Goal: Task Accomplishment & Management: Manage account settings

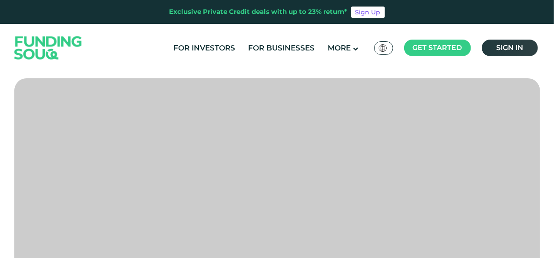
click at [517, 50] on span "Sign in" at bounding box center [510, 47] width 27 height 8
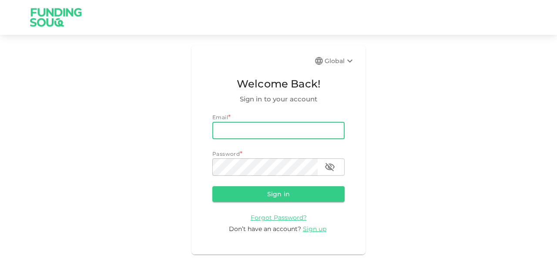
click at [220, 130] on input "email" at bounding box center [278, 130] width 132 height 17
type input "masanmohideen@gmail.com"
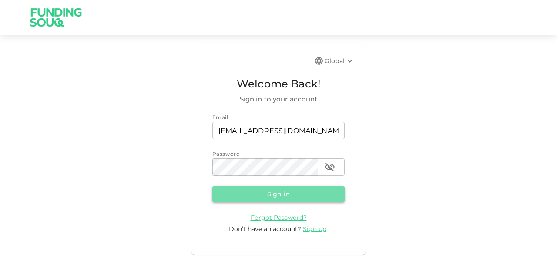
click at [264, 193] on button "Sign in" at bounding box center [278, 194] width 132 height 16
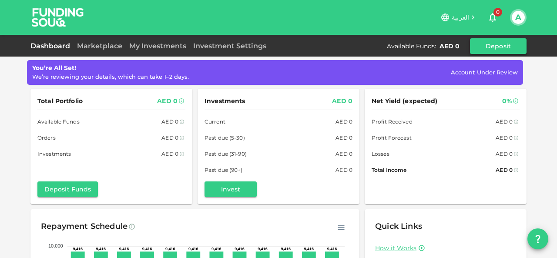
click at [491, 47] on button "Deposit" at bounding box center [498, 46] width 57 height 16
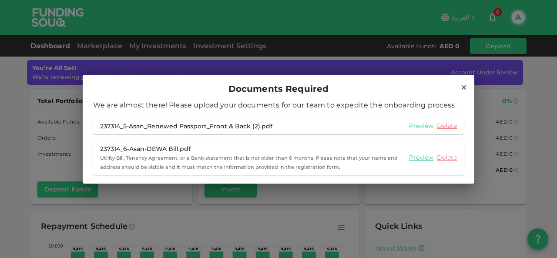
click at [425, 126] on link "Preview" at bounding box center [421, 126] width 24 height 8
click at [418, 160] on link "Preview" at bounding box center [421, 157] width 24 height 8
click at [436, 25] on div "Documents Required We are almost there! Please upload your documents for our te…" at bounding box center [278, 129] width 557 height 258
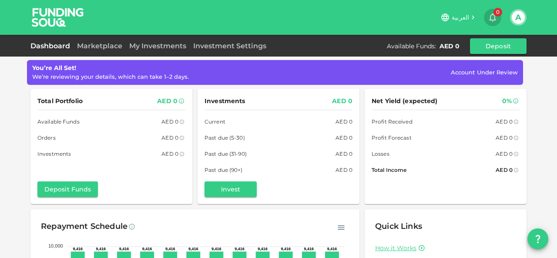
click at [493, 17] on icon "button" at bounding box center [492, 17] width 10 height 10
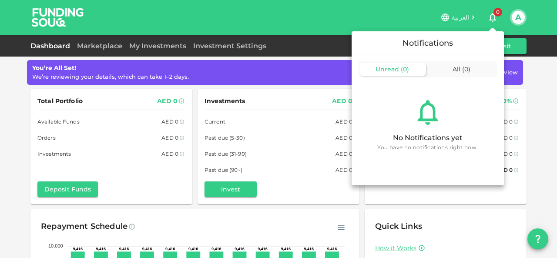
click at [55, 44] on div at bounding box center [278, 129] width 557 height 258
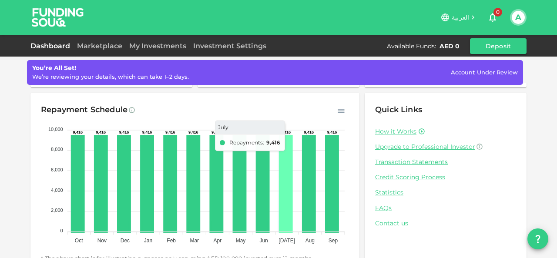
scroll to position [137, 0]
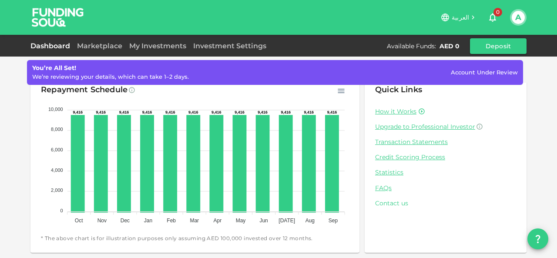
click at [381, 204] on link "Contact us" at bounding box center [445, 203] width 141 height 8
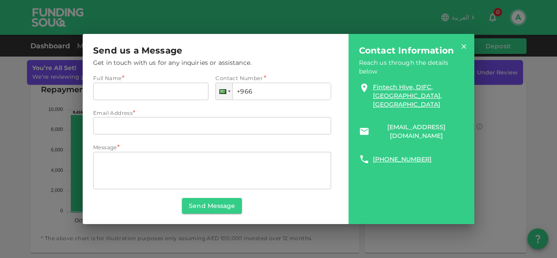
click at [421, 123] on link "support@fundingsouq.com" at bounding box center [416, 131] width 87 height 17
drag, startPoint x: 463, startPoint y: 44, endPoint x: 472, endPoint y: 37, distance: 11.1
click at [471, 38] on div "Send us a Message Get in touch with us for any inquiries or assistance. Full Na…" at bounding box center [278, 129] width 391 height 190
click at [463, 47] on icon at bounding box center [464, 47] width 8 height 8
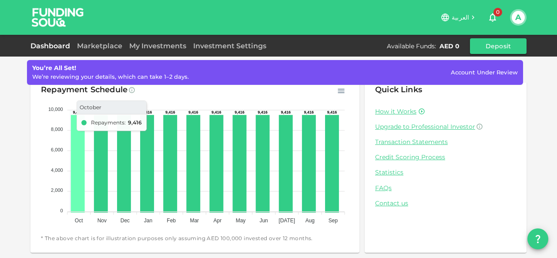
click at [72, 153] on icon at bounding box center [78, 164] width 12 height 96
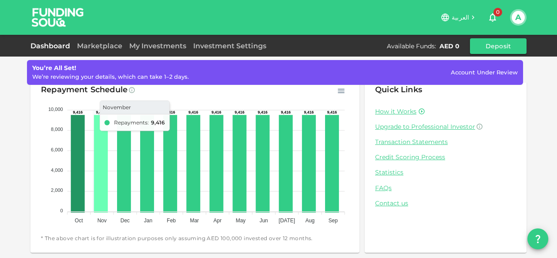
click at [97, 151] on icon at bounding box center [101, 164] width 12 height 96
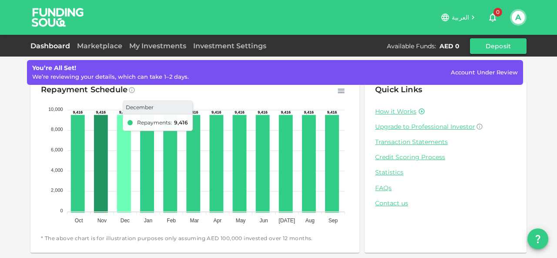
click at [118, 147] on icon at bounding box center [124, 164] width 12 height 96
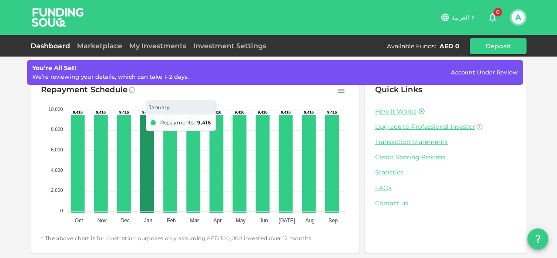
click at [141, 147] on icon at bounding box center [147, 164] width 12 height 96
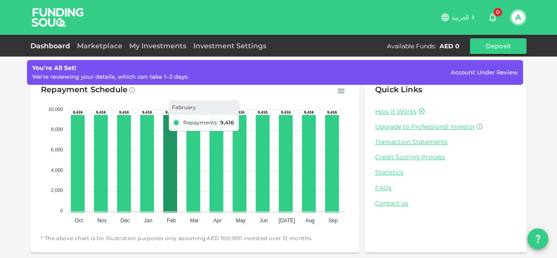
drag, startPoint x: 163, startPoint y: 147, endPoint x: 171, endPoint y: 148, distance: 8.9
click at [164, 147] on icon at bounding box center [170, 164] width 12 height 96
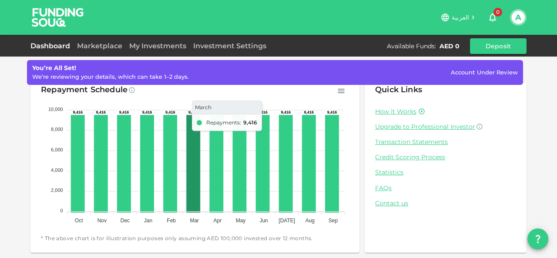
click at [188, 148] on icon at bounding box center [193, 164] width 12 height 96
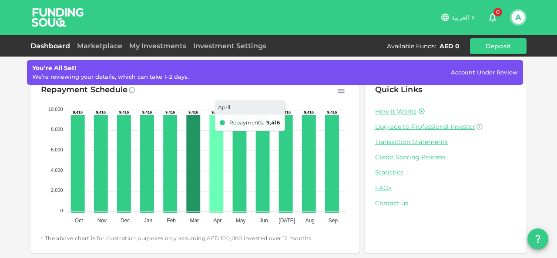
click at [213, 144] on icon at bounding box center [216, 164] width 12 height 96
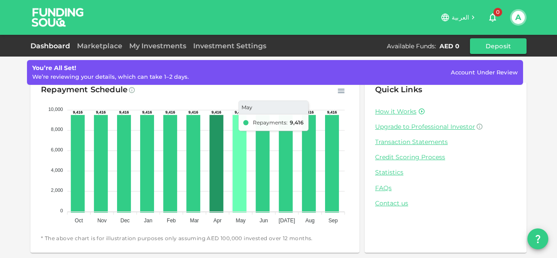
click at [239, 142] on icon at bounding box center [239, 164] width 12 height 96
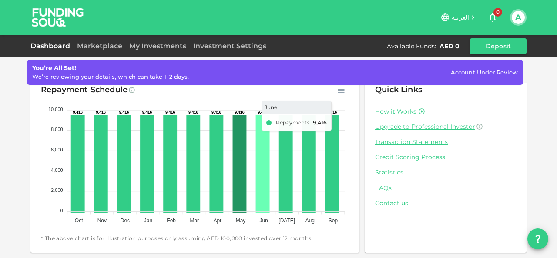
click at [262, 145] on icon at bounding box center [263, 164] width 12 height 96
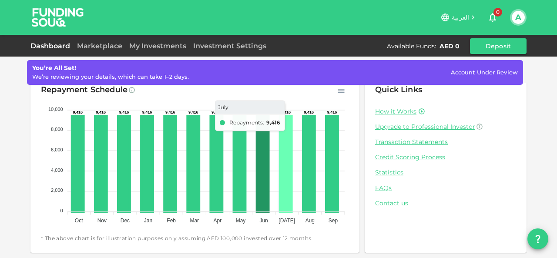
click at [284, 145] on icon at bounding box center [286, 164] width 12 height 96
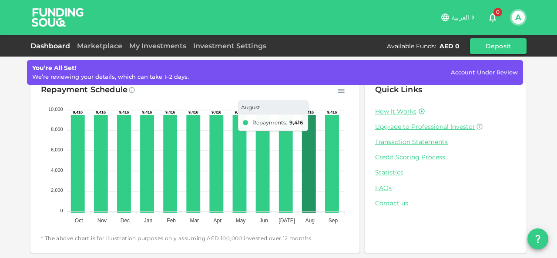
click at [307, 145] on icon at bounding box center [309, 164] width 12 height 96
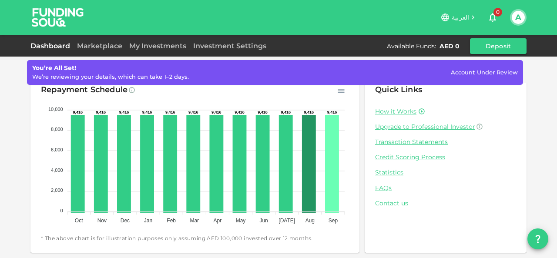
click at [335, 144] on icon at bounding box center [332, 164] width 12 height 96
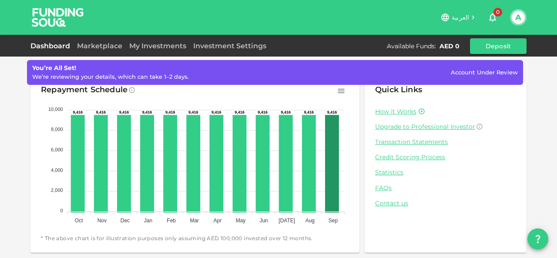
click at [323, 7] on div "العربية 0 A" at bounding box center [278, 17] width 496 height 35
